Goal: Navigation & Orientation: Go to known website

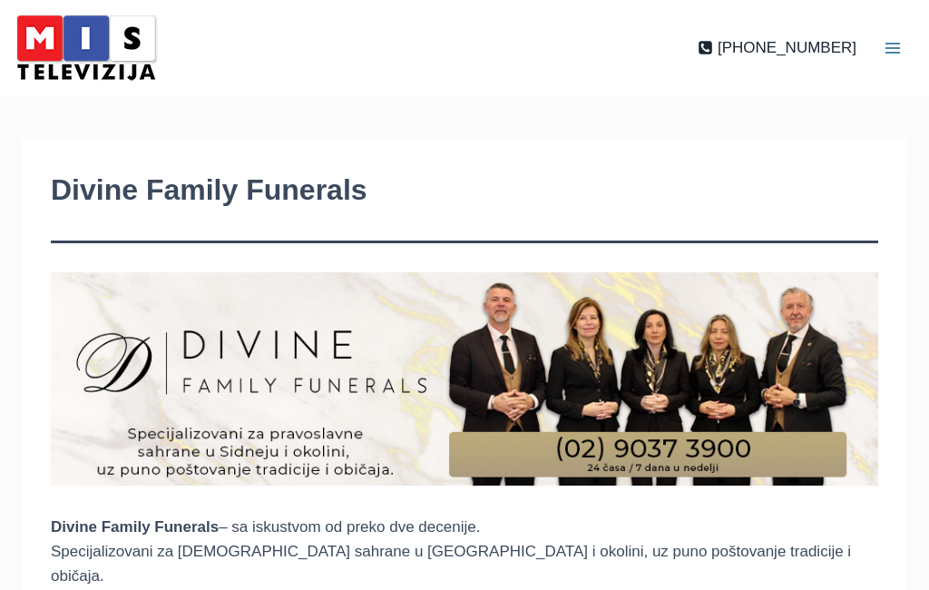
click at [90, 42] on img at bounding box center [86, 47] width 154 height 77
click at [104, 34] on img at bounding box center [86, 47] width 154 height 77
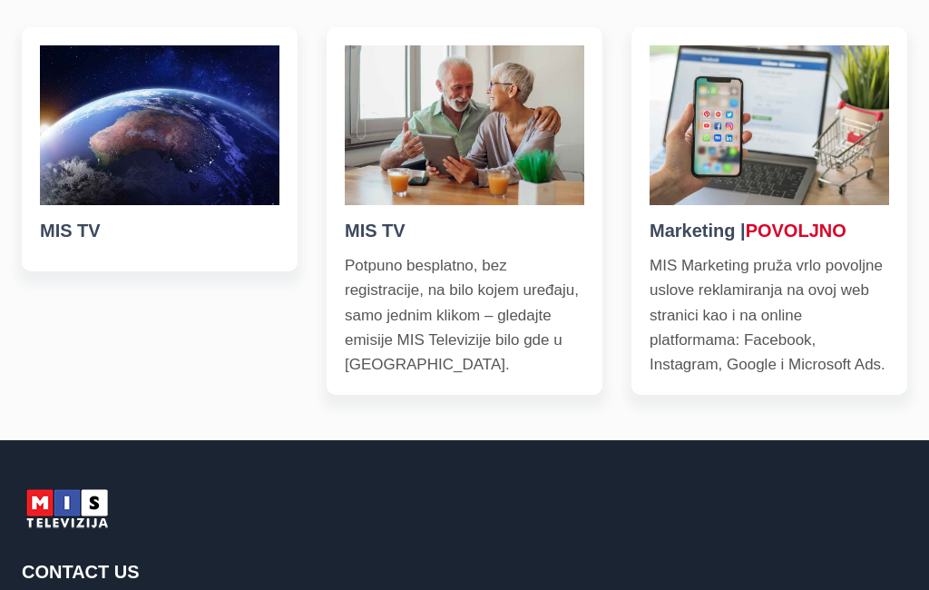
scroll to position [562, 0]
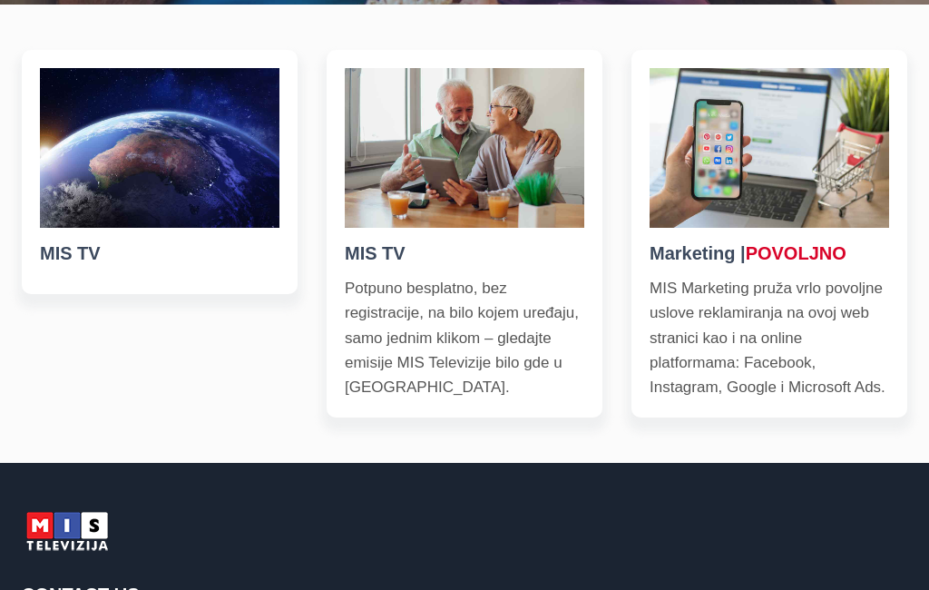
click at [594, 399] on link "MIS TV Potpuno besplatno, bez registracije, na bilo kojem uređaju, samo jednim …" at bounding box center [465, 233] width 276 height 367
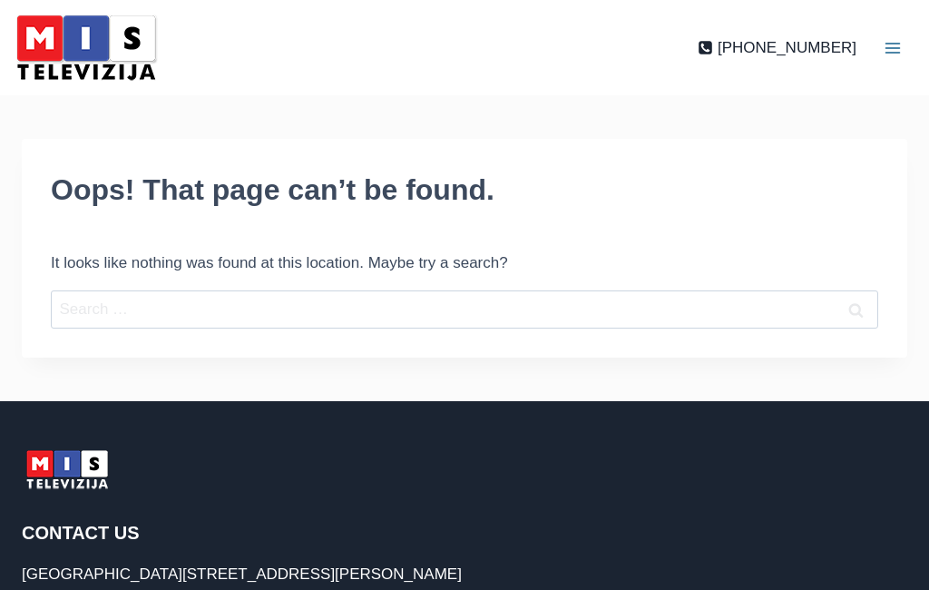
click at [97, 40] on img at bounding box center [86, 47] width 154 height 77
click at [75, 54] on img at bounding box center [86, 47] width 154 height 77
